Goal: Information Seeking & Learning: Learn about a topic

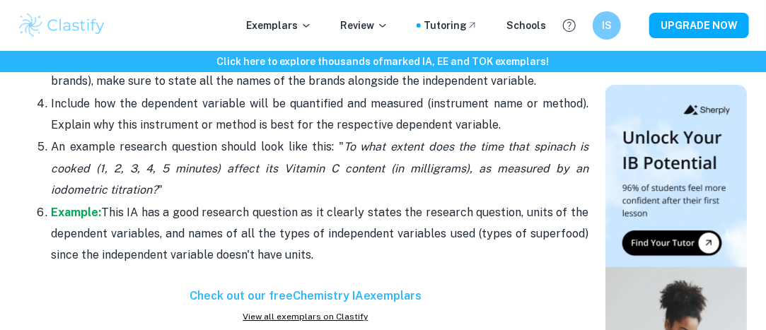
scroll to position [1441, 0]
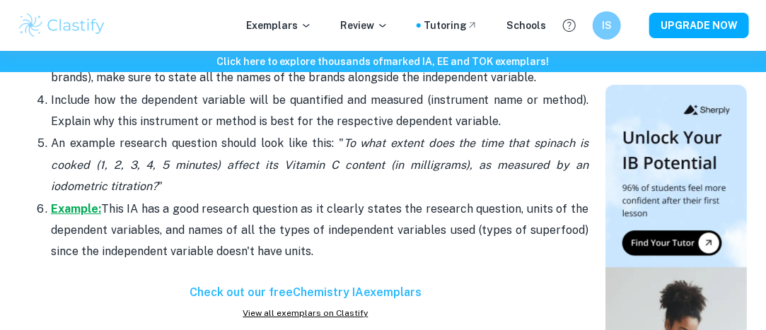
click at [72, 202] on strong "Example:" at bounding box center [76, 208] width 50 height 13
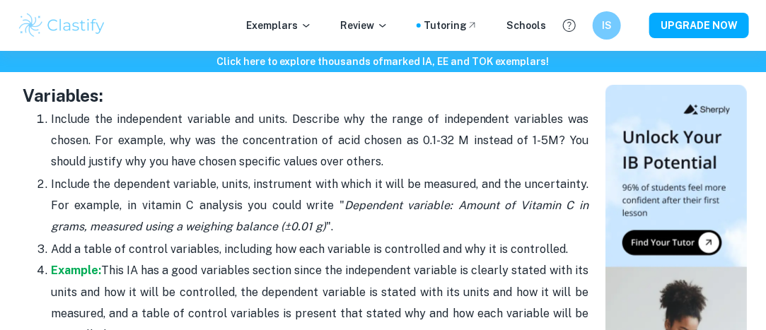
scroll to position [2428, 0]
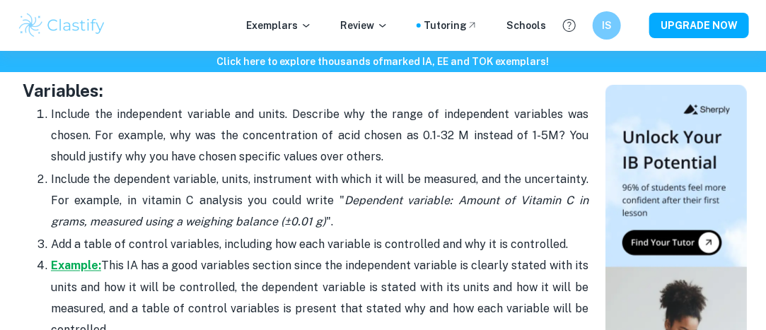
click at [88, 261] on strong "Example:" at bounding box center [76, 266] width 50 height 13
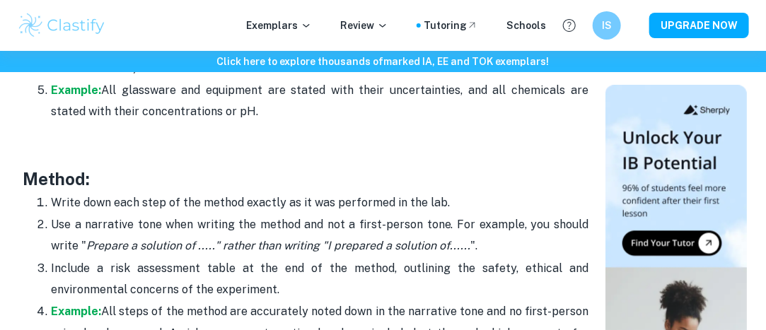
scroll to position [2888, 0]
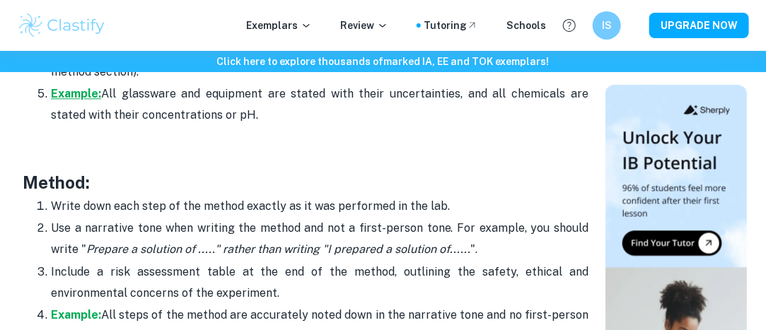
click at [64, 87] on strong "Example:" at bounding box center [76, 93] width 50 height 13
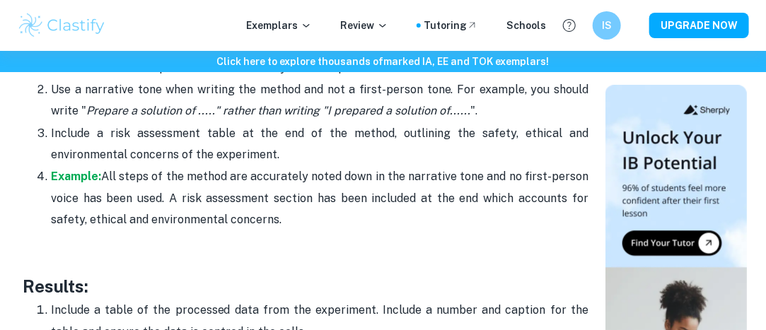
scroll to position [3046, 0]
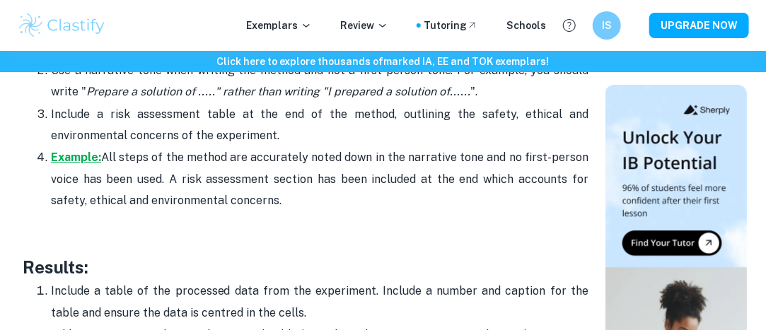
click at [80, 151] on strong "Example:" at bounding box center [76, 157] width 50 height 13
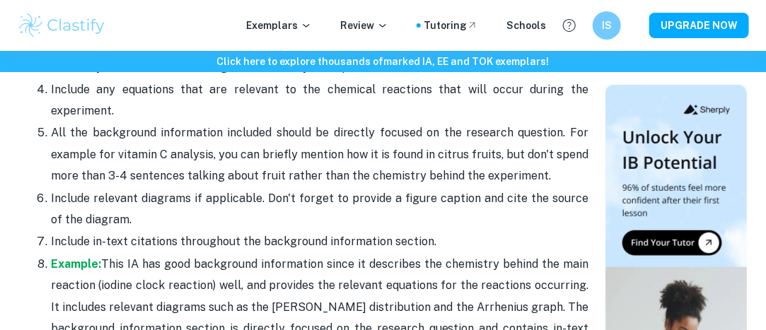
scroll to position [2102, 0]
click at [63, 257] on strong "Example:" at bounding box center [76, 263] width 50 height 13
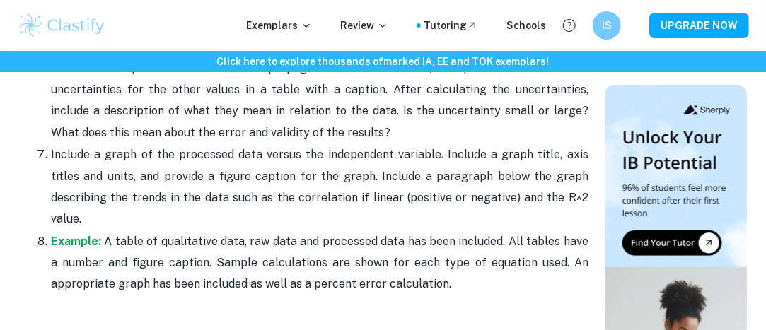
scroll to position [3445, 0]
click at [87, 235] on strong "Example:" at bounding box center [76, 241] width 50 height 13
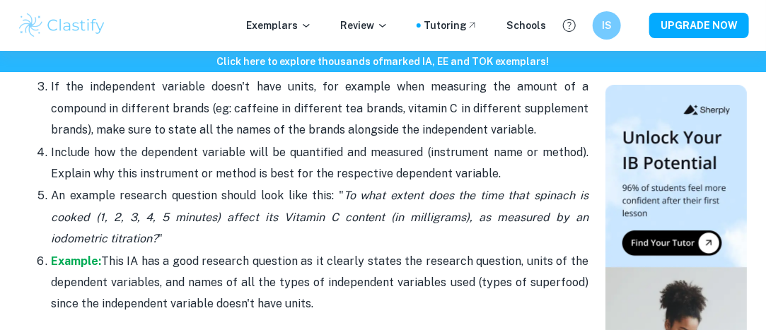
scroll to position [1390, 0]
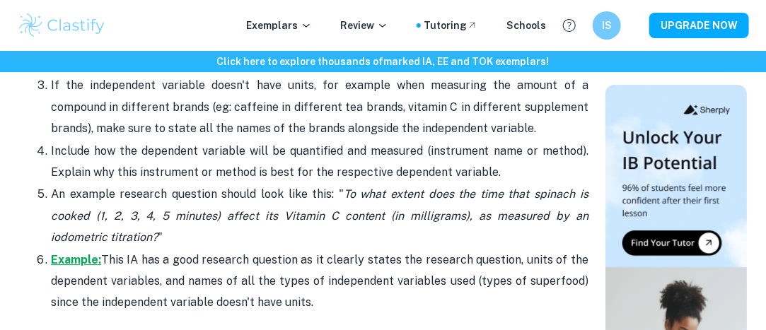
click at [70, 258] on strong "Example:" at bounding box center [76, 259] width 50 height 13
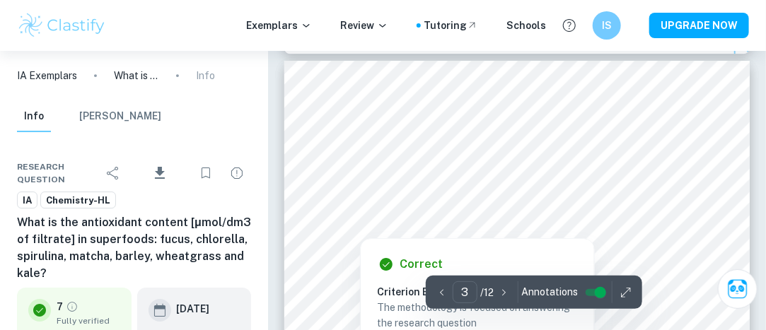
scroll to position [1489, 0]
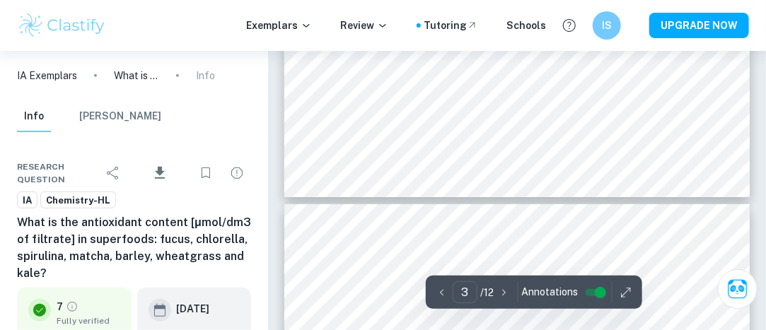
type input "4"
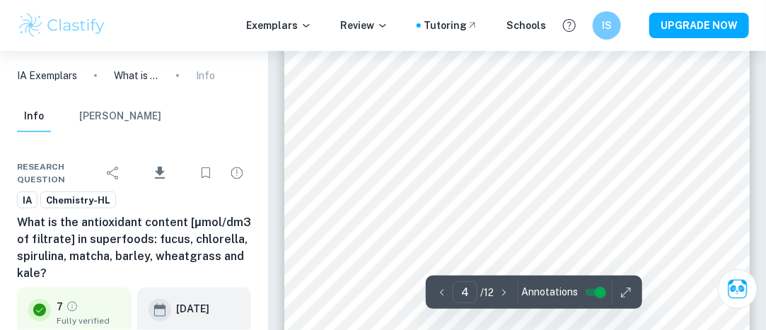
scroll to position [2235, 0]
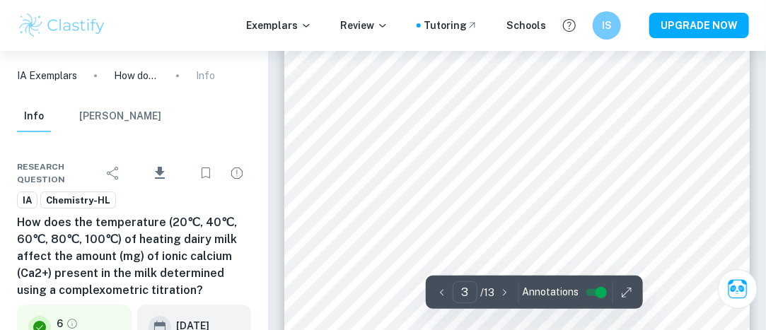
scroll to position [1429, 0]
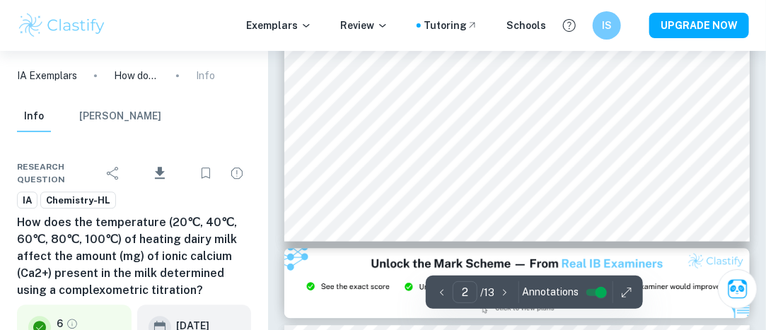
type input "3"
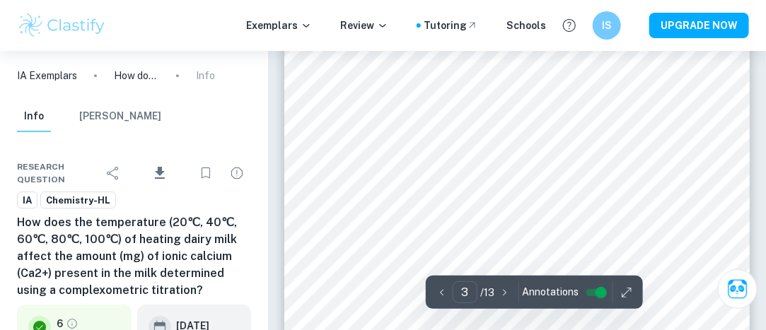
scroll to position [1467, 0]
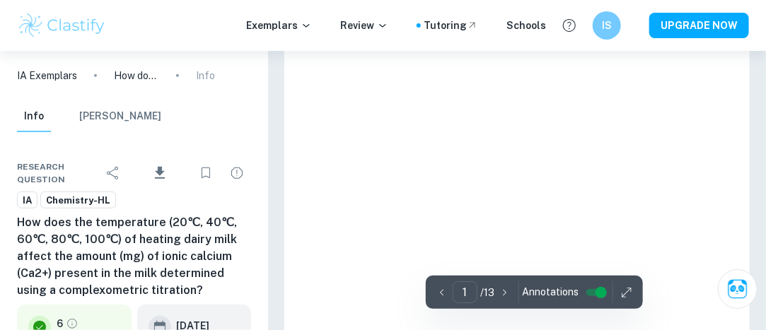
scroll to position [158, 0]
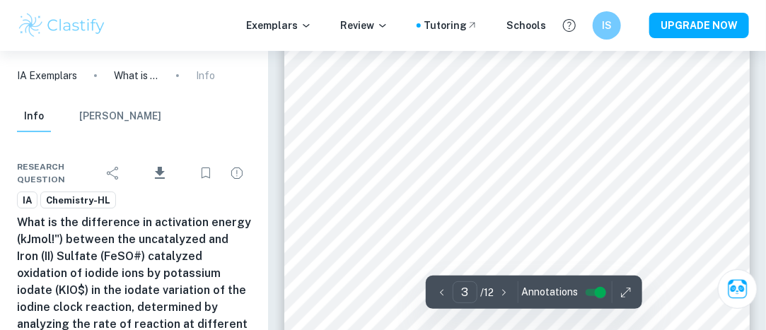
scroll to position [1601, 0]
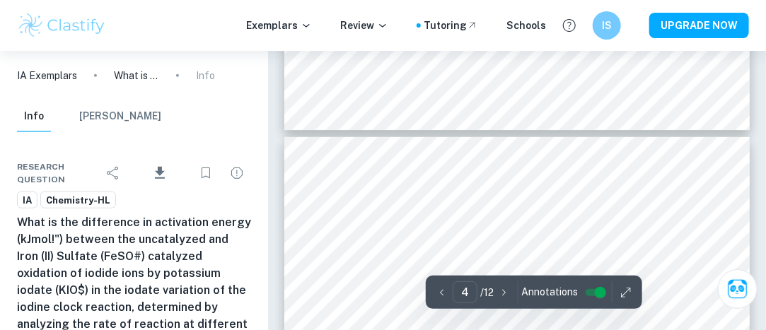
type input "3"
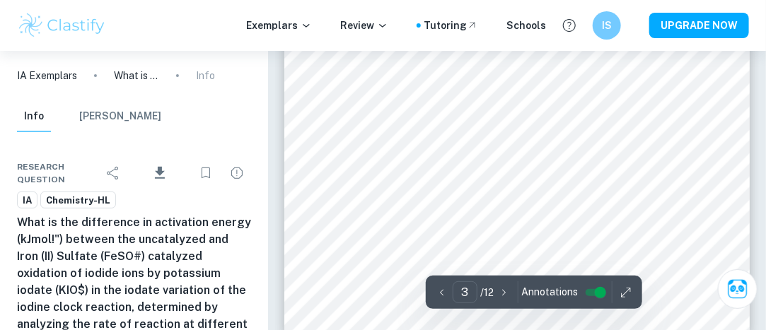
scroll to position [1880, 0]
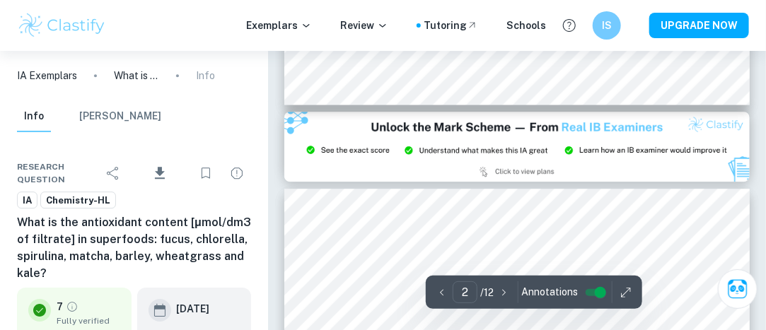
type input "3"
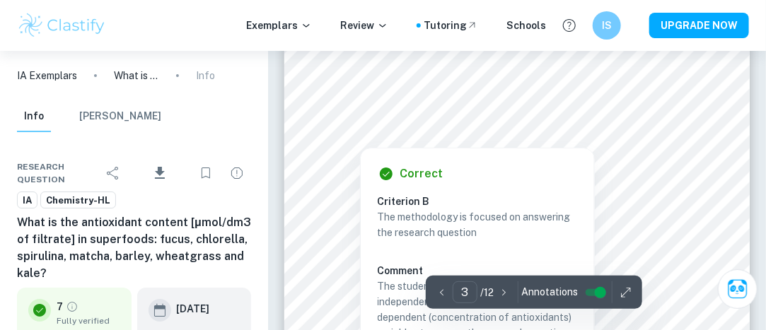
scroll to position [1576, 0]
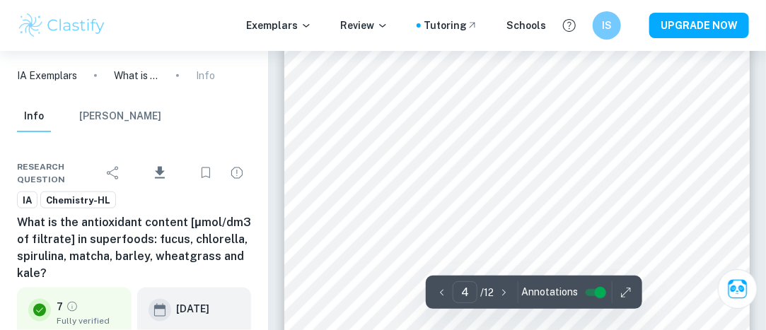
scroll to position [2301, 0]
